Goal: Transaction & Acquisition: Book appointment/travel/reservation

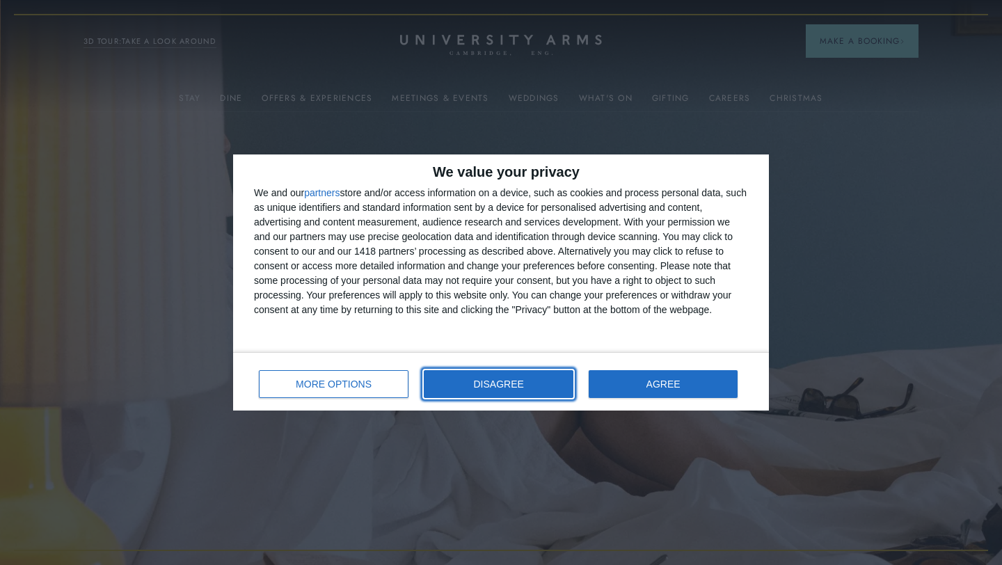
click at [487, 387] on span "DISAGREE" at bounding box center [499, 384] width 50 height 10
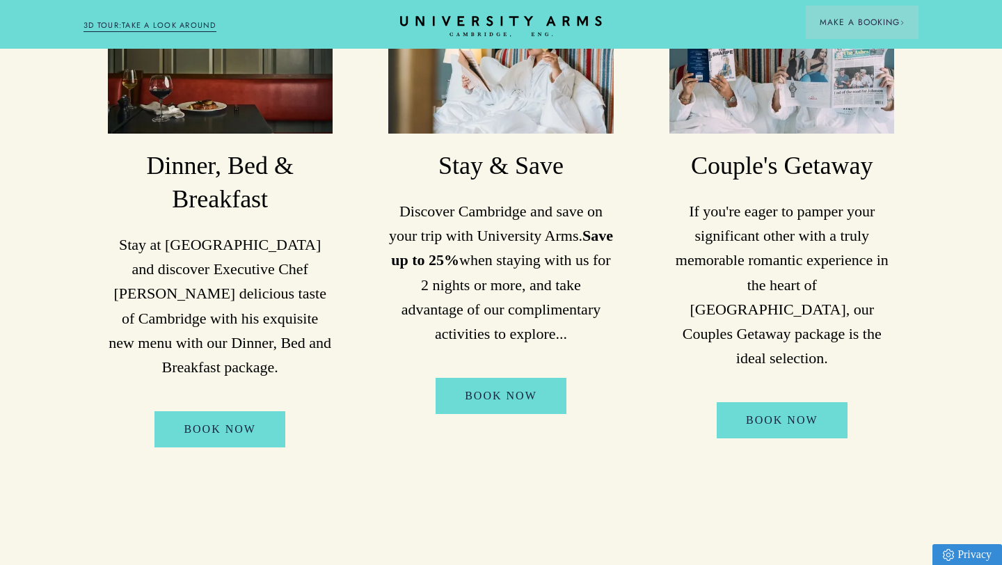
scroll to position [1303, 0]
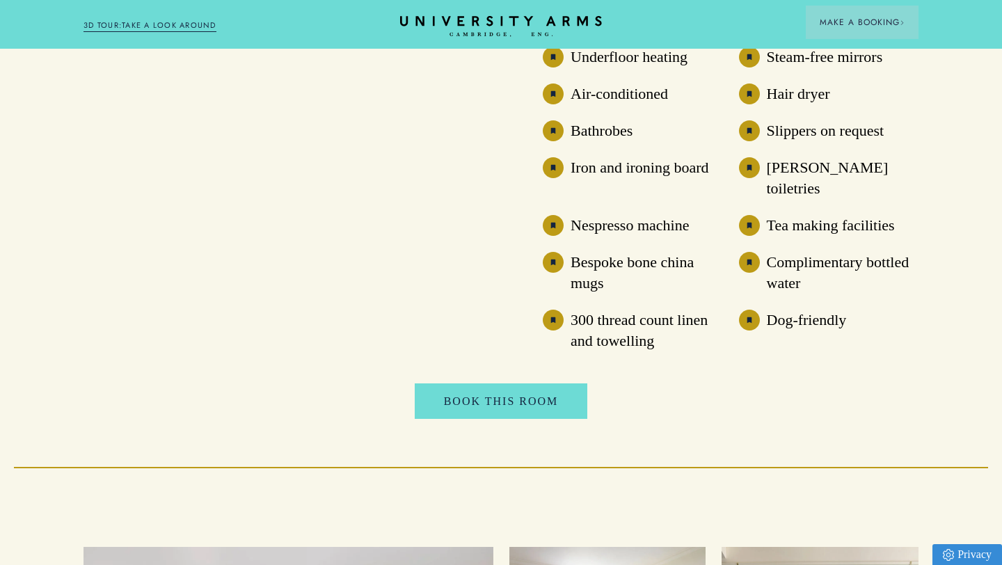
scroll to position [1323, 0]
